Goal: Task Accomplishment & Management: Complete application form

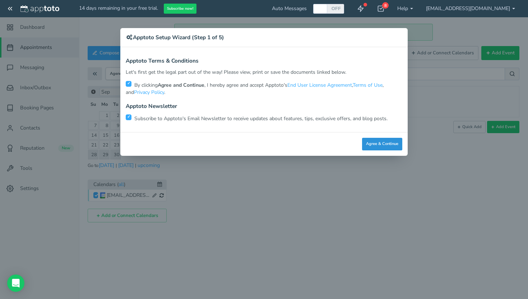
click at [386, 142] on button "Agree & Continue" at bounding box center [382, 144] width 40 height 13
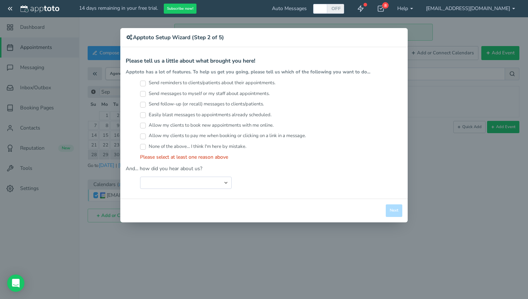
click at [199, 42] on div "× Apptoto Setup Wizard (Step 2 of 5)" at bounding box center [264, 37] width 288 height 19
click at [171, 178] on select "Search Engine (Google, Yahoo, Bing, etc.) Search Engine Advertisement Blog Post…" at bounding box center [186, 182] width 92 height 12
select select "string:Search Engine Advertisement"
click at [140, 176] on select "Search Engine (Google, Yahoo, Bing, etc.) Search Engine Advertisement Blog Post…" at bounding box center [186, 182] width 92 height 12
click at [143, 113] on input "Easily blast messages to appointments already scheduled." at bounding box center [143, 115] width 6 height 6
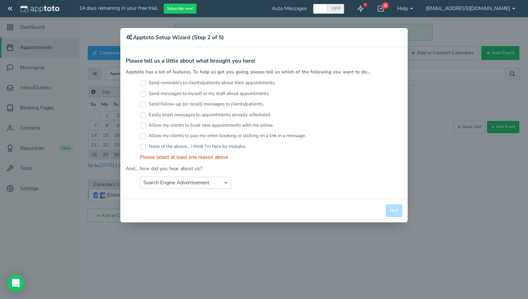
checkbox input "true"
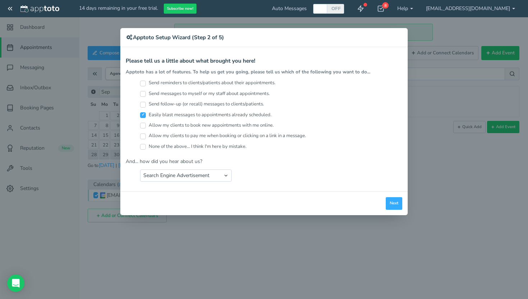
click at [390, 195] on div "Close Logout Cancel Back Saving! Save Done Next Agree & Continue" at bounding box center [264, 203] width 288 height 24
click at [396, 203] on button "Next" at bounding box center [394, 203] width 17 height 13
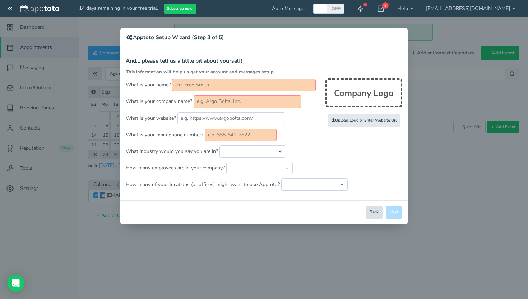
click at [372, 214] on button "Back" at bounding box center [374, 212] width 17 height 13
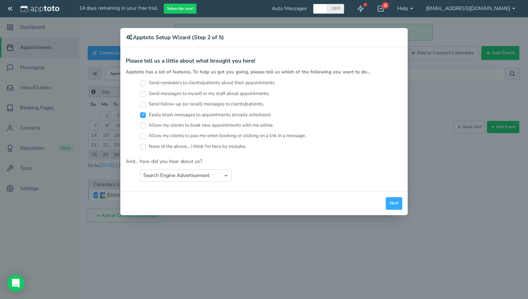
click at [372, 214] on div "× Apptoto Setup Wizard (Step 2 of 5) Apptoto Terms & Conditions Let's first get…" at bounding box center [264, 149] width 528 height 299
drag, startPoint x: 149, startPoint y: 38, endPoint x: 202, endPoint y: 164, distance: 136.4
click at [202, 164] on div "× Apptoto Setup Wizard (Step 2 of 5) Apptoto Terms & Conditions Let's first get…" at bounding box center [264, 121] width 288 height 187
click at [206, 268] on div "× Apptoto Setup Wizard (Step 2 of 5) Apptoto Terms & Conditions Let's first get…" at bounding box center [264, 149] width 528 height 299
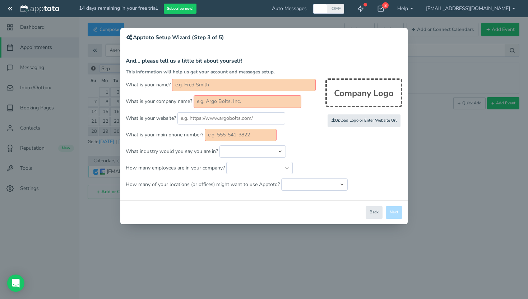
click at [498, 7] on div "× Apptoto Setup Wizard (Step 3 of 5) Apptoto Terms & Conditions Let's first get…" at bounding box center [264, 149] width 528 height 299
click at [510, 7] on div "× Apptoto Setup Wizard (Step 3 of 5) Apptoto Terms & Conditions Let's first get…" at bounding box center [264, 149] width 528 height 299
click at [341, 92] on div "Company Logo" at bounding box center [364, 92] width 77 height 29
